Goal: Check status: Check status

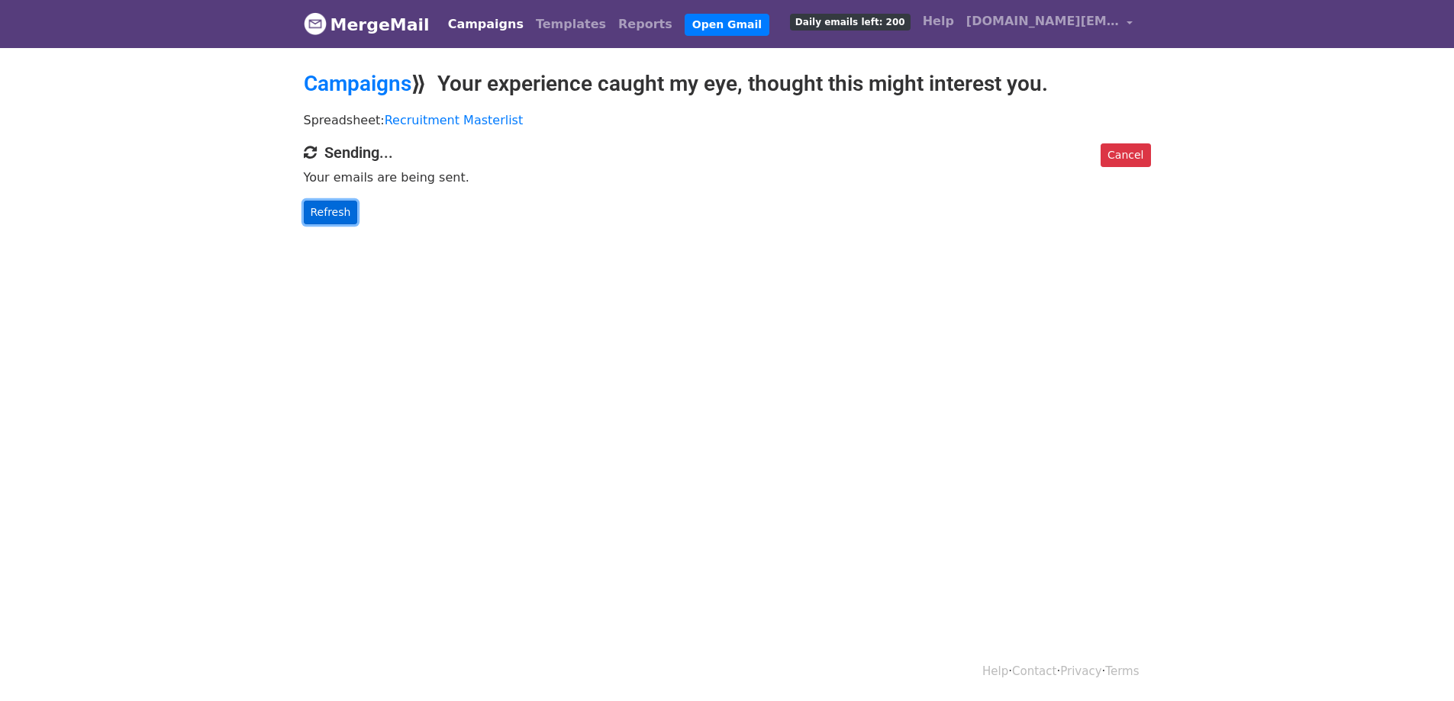
click at [326, 216] on link "Refresh" at bounding box center [331, 213] width 54 height 24
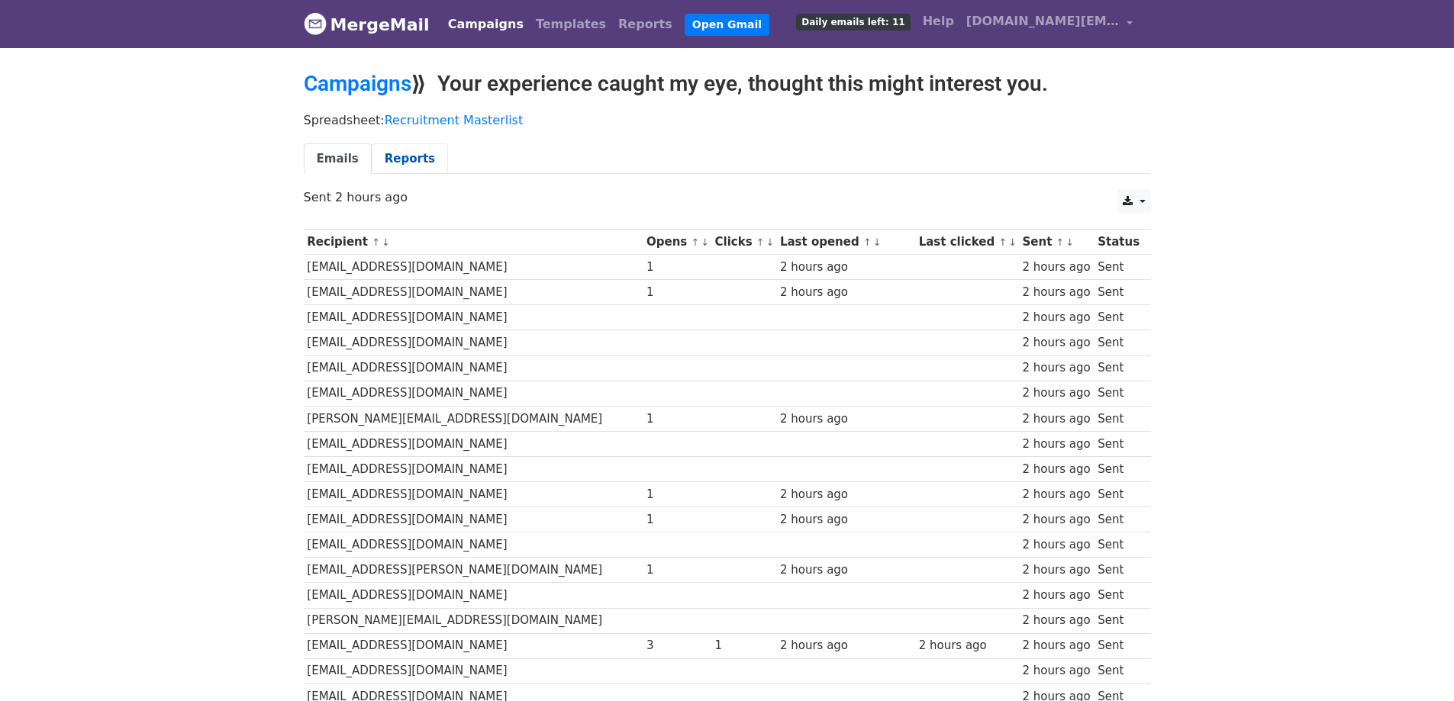
click at [411, 158] on link "Reports" at bounding box center [410, 158] width 76 height 31
